Goal: Check status: Check status

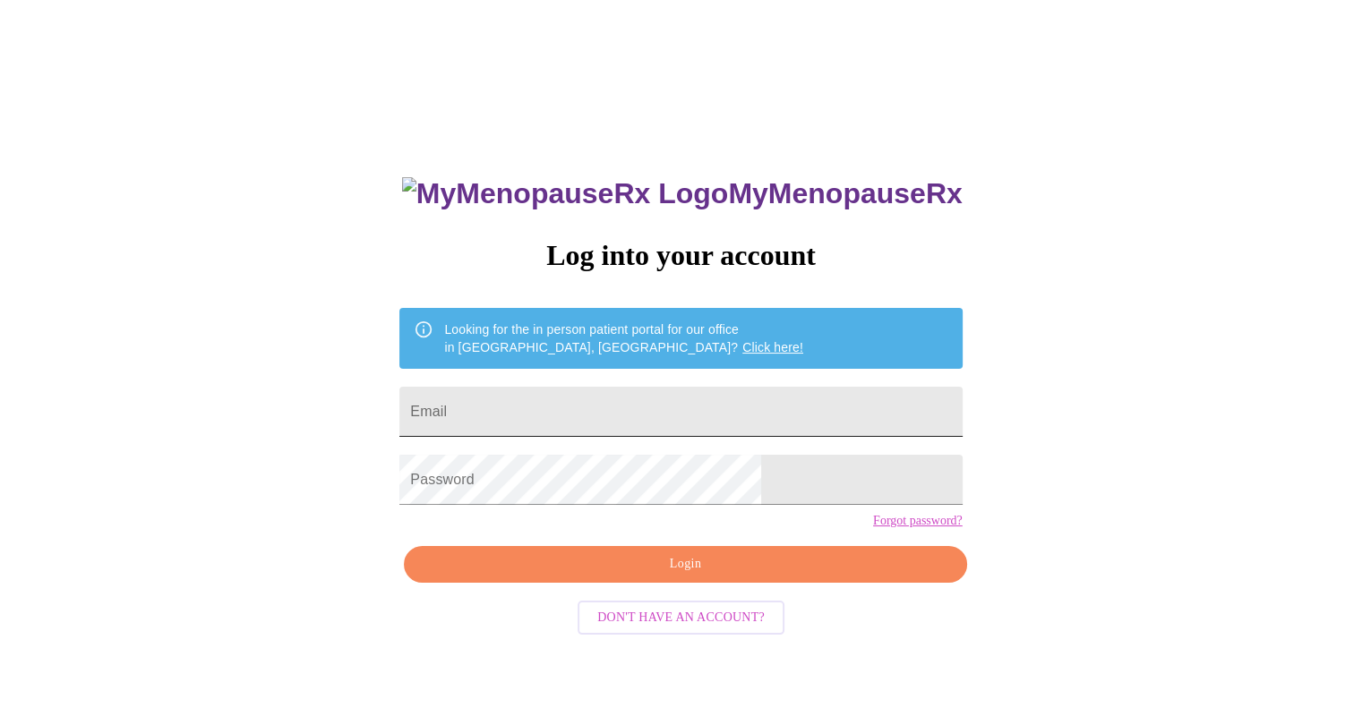
click at [606, 402] on input "Email" at bounding box center [680, 412] width 562 height 50
type input "stacytierney11@gmail.com"
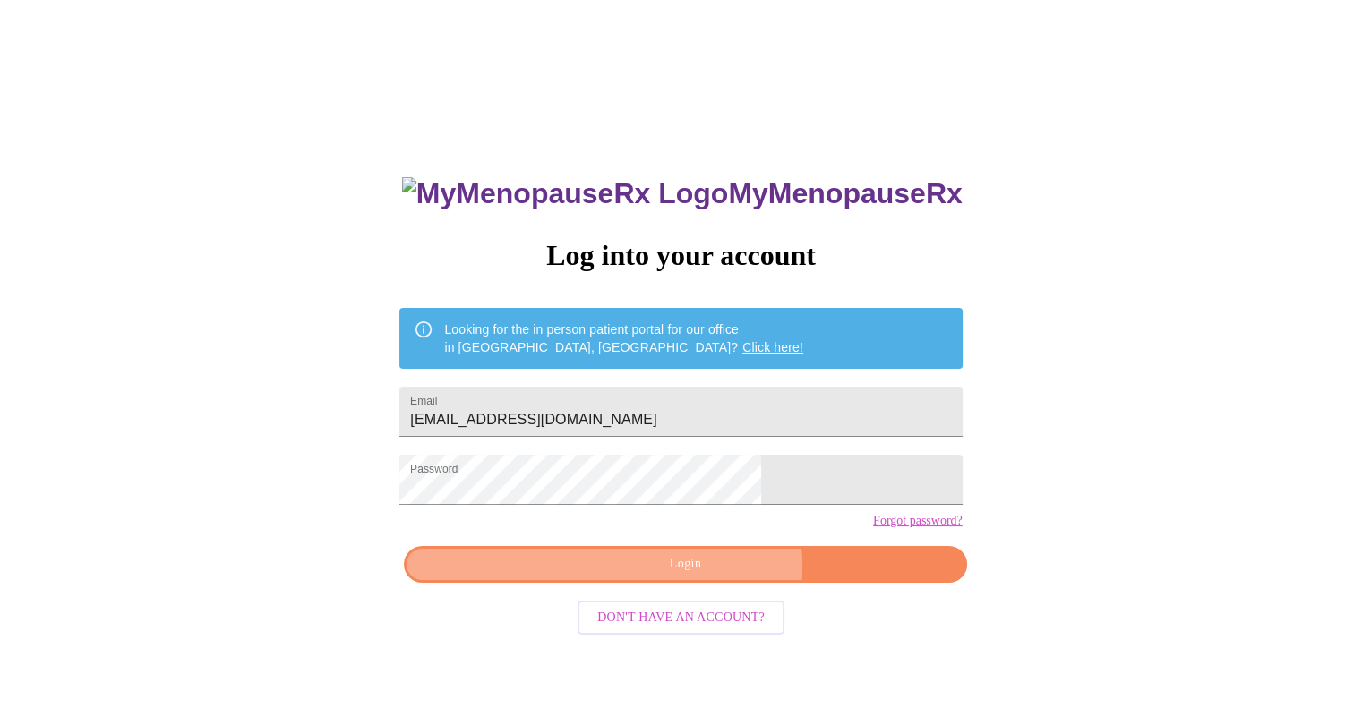
click at [704, 576] on span "Login" at bounding box center [684, 564] width 521 height 22
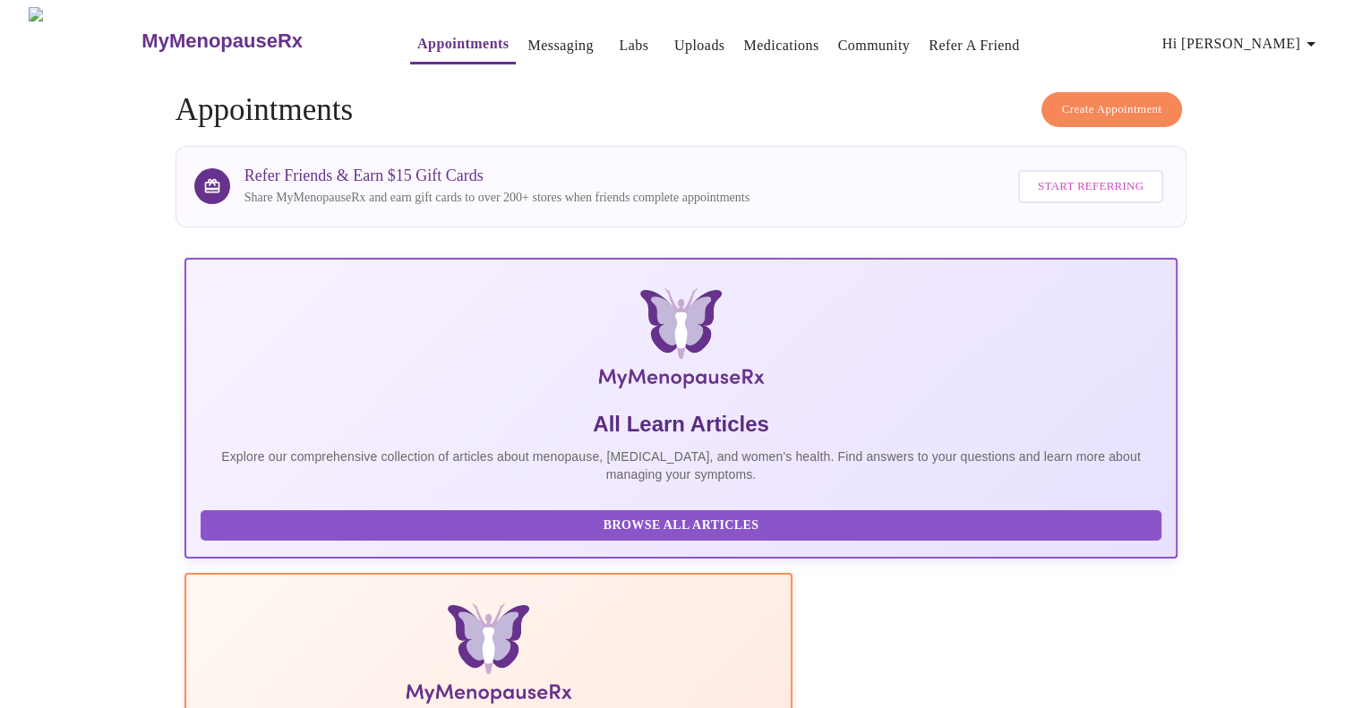
click at [619, 39] on link "Labs" at bounding box center [634, 45] width 30 height 25
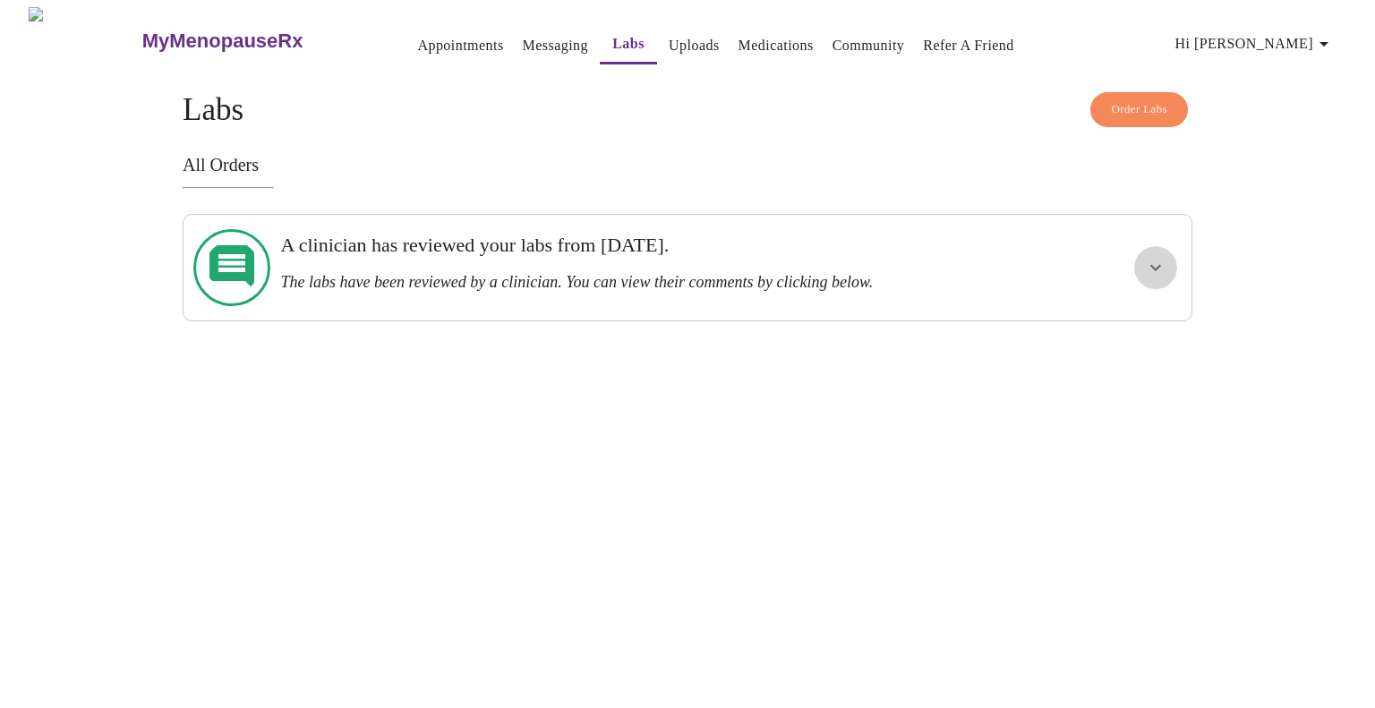
click at [1150, 257] on icon "show more" at bounding box center [1155, 267] width 21 height 21
click at [1109, 321] on span "View Comments" at bounding box center [1098, 332] width 109 height 22
